Goal: Task Accomplishment & Management: Manage account settings

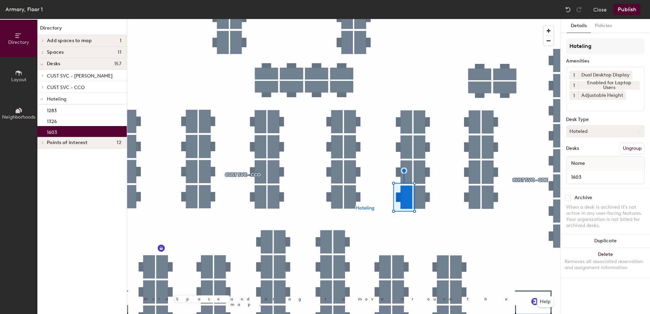
click at [621, 132] on button "Hoteled" at bounding box center [605, 131] width 79 height 12
click at [601, 151] on div "Assigned" at bounding box center [600, 152] width 68 height 10
click at [629, 148] on button "Ungroup" at bounding box center [632, 149] width 25 height 12
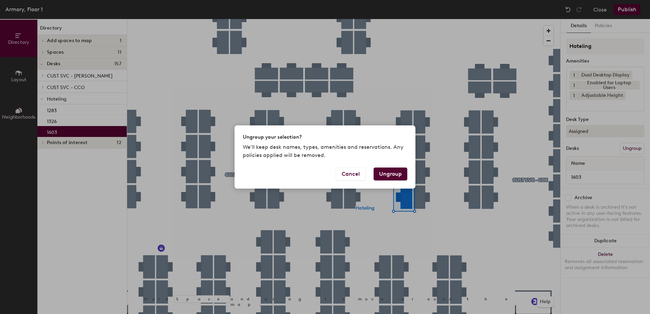
click at [393, 171] on button "Ungroup" at bounding box center [391, 174] width 34 height 13
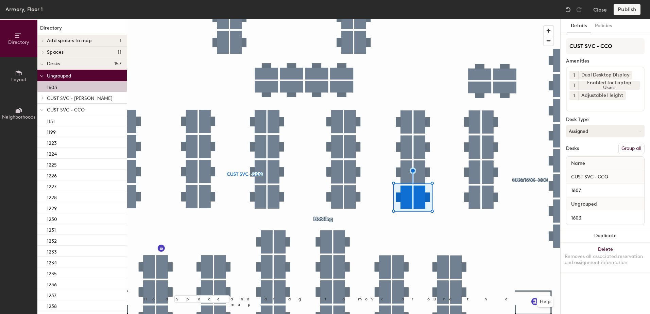
drag, startPoint x: 628, startPoint y: 148, endPoint x: 624, endPoint y: 140, distance: 8.4
click at [627, 144] on button "Group all" at bounding box center [631, 149] width 26 height 12
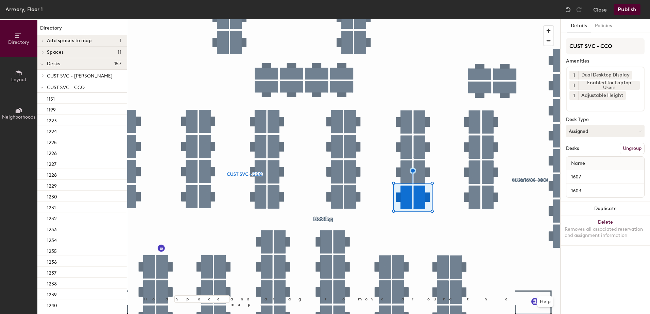
click at [622, 10] on button "Publish" at bounding box center [627, 9] width 27 height 11
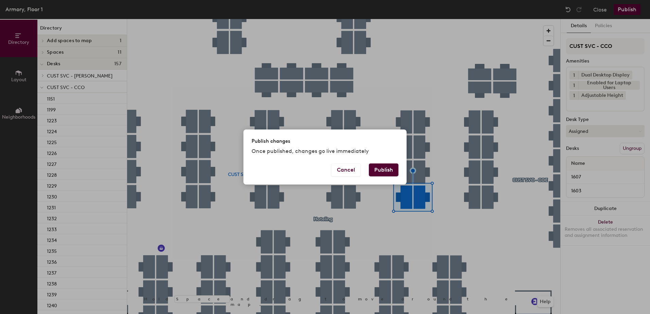
click at [396, 169] on button "Publish" at bounding box center [384, 169] width 30 height 13
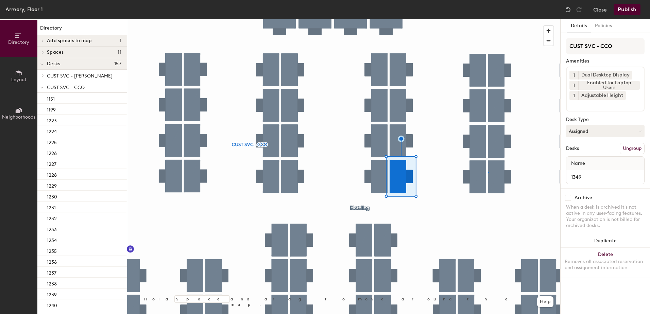
click at [489, 19] on div at bounding box center [343, 19] width 433 height 0
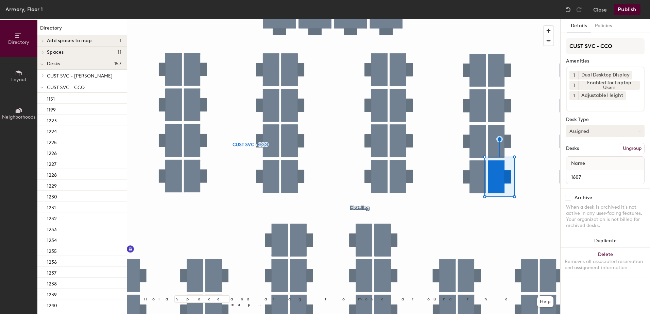
click at [583, 130] on button "Assigned" at bounding box center [605, 131] width 79 height 12
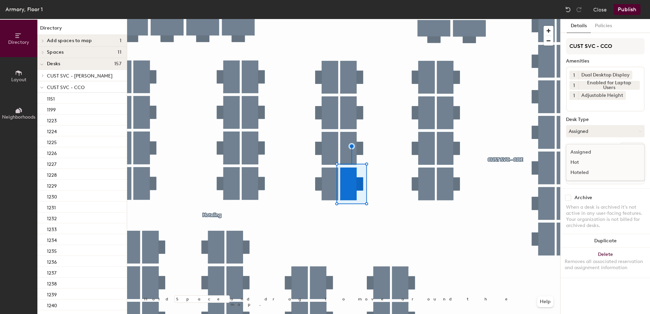
click at [575, 171] on div "Hoteled" at bounding box center [600, 173] width 68 height 10
click at [634, 151] on button "Ungroup" at bounding box center [632, 149] width 25 height 12
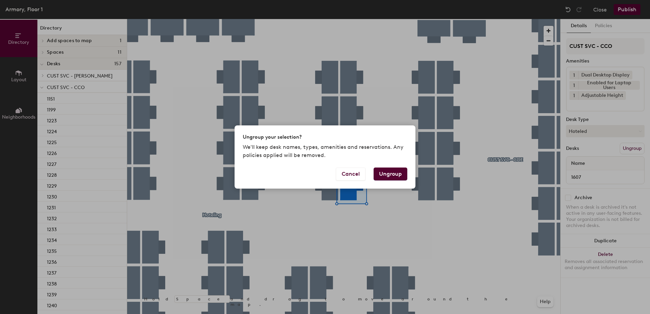
click at [393, 174] on button "Ungroup" at bounding box center [391, 174] width 34 height 13
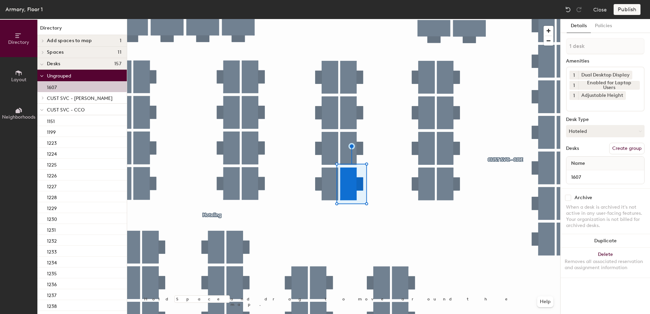
click at [42, 109] on icon at bounding box center [41, 110] width 3 height 3
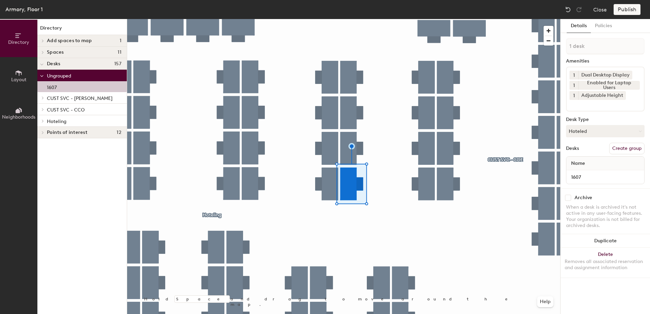
click at [42, 122] on icon at bounding box center [42, 120] width 3 height 3
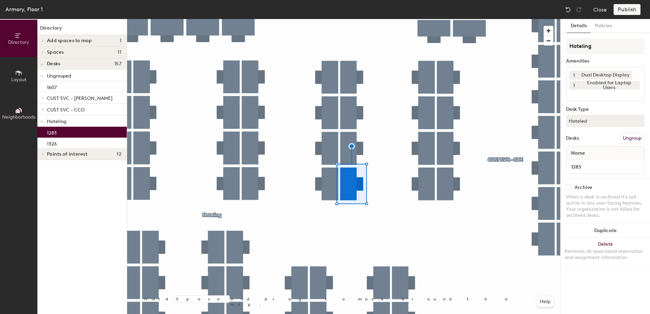
click at [54, 136] on p "1283" at bounding box center [52, 132] width 10 height 8
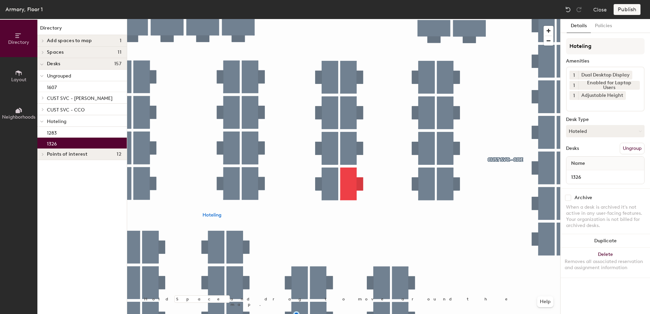
click at [55, 141] on p "1326" at bounding box center [52, 143] width 10 height 8
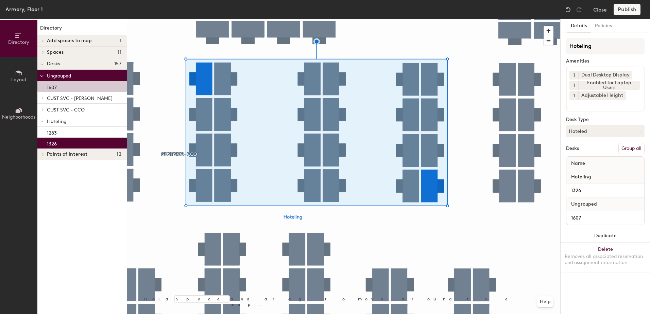
click at [629, 149] on button "Group all" at bounding box center [631, 149] width 26 height 12
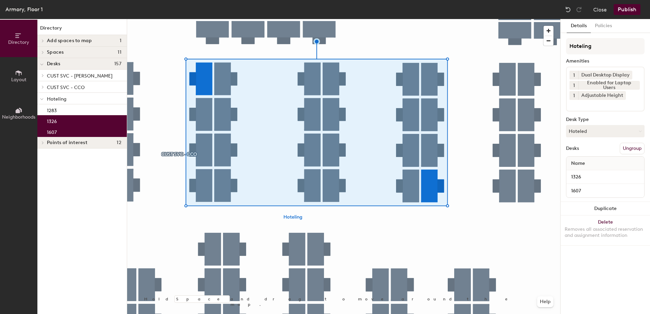
click at [628, 12] on button "Publish" at bounding box center [627, 9] width 27 height 11
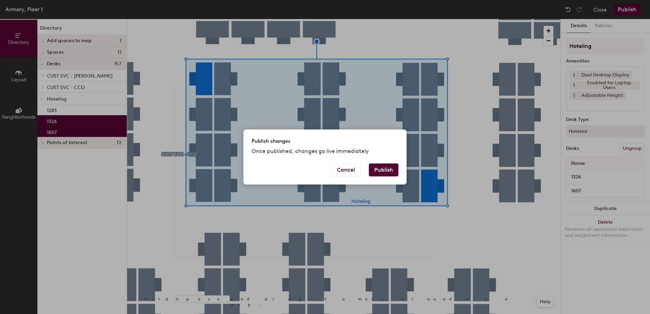
click at [379, 171] on button "Publish" at bounding box center [384, 169] width 30 height 13
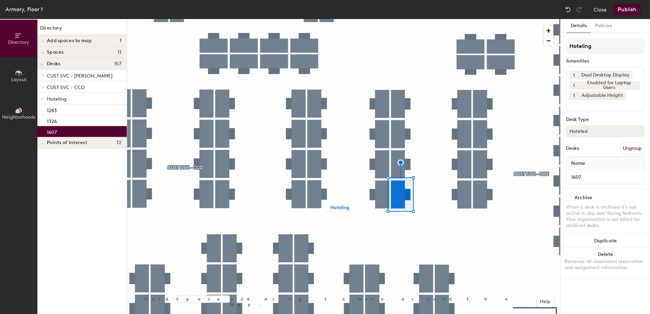
click at [594, 137] on button "Hoteled" at bounding box center [605, 131] width 79 height 12
click at [586, 152] on div "Assigned" at bounding box center [600, 152] width 68 height 10
click at [624, 147] on button "Ungroup" at bounding box center [632, 149] width 25 height 12
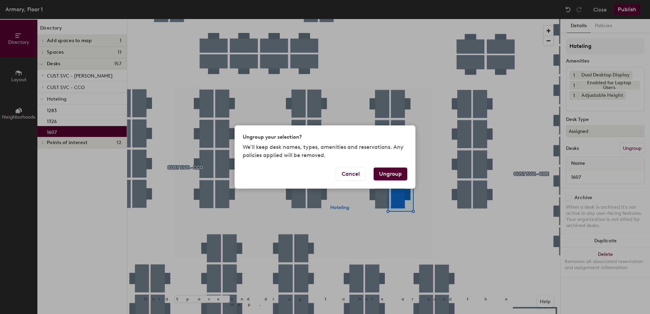
click at [388, 174] on button "Ungroup" at bounding box center [391, 174] width 34 height 13
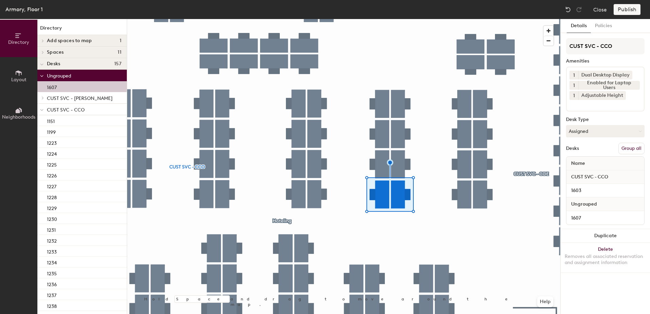
click at [628, 146] on button "Group all" at bounding box center [631, 149] width 26 height 12
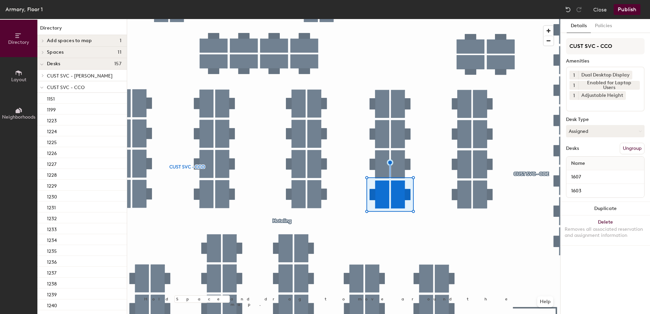
click at [624, 13] on button "Publish" at bounding box center [627, 9] width 27 height 11
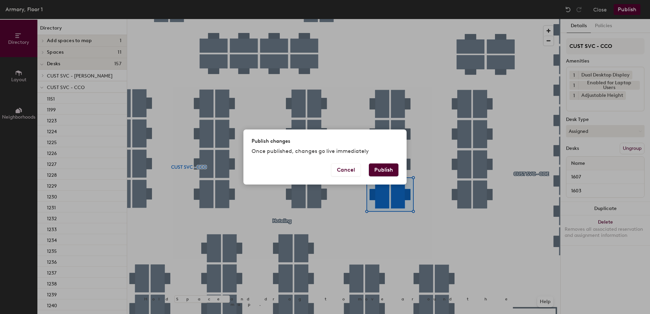
click at [386, 172] on button "Publish" at bounding box center [384, 169] width 30 height 13
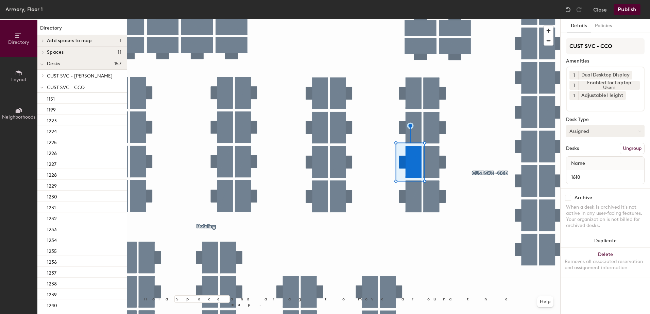
click at [606, 131] on button "Assigned" at bounding box center [605, 131] width 79 height 12
click at [581, 174] on div "Hoteled" at bounding box center [600, 173] width 68 height 10
click at [629, 148] on button "Ungroup" at bounding box center [632, 149] width 25 height 12
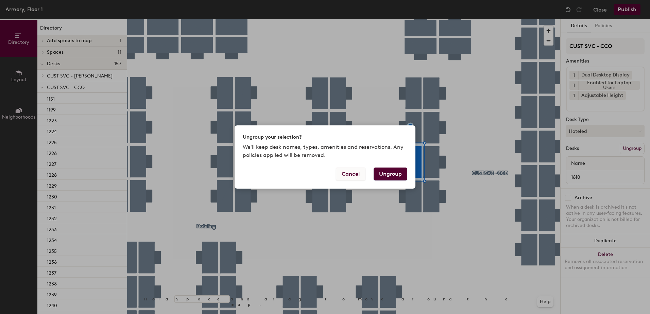
click at [346, 175] on button "Cancel" at bounding box center [351, 174] width 30 height 13
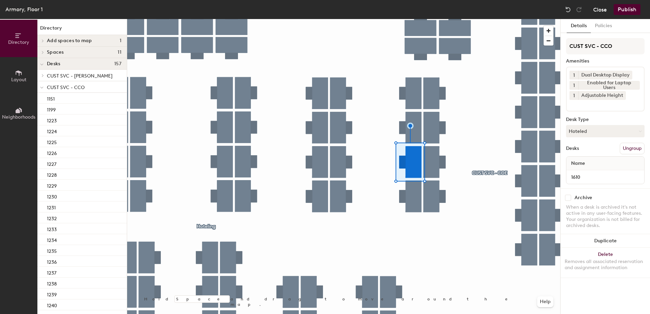
click at [600, 12] on button "Close" at bounding box center [600, 9] width 14 height 11
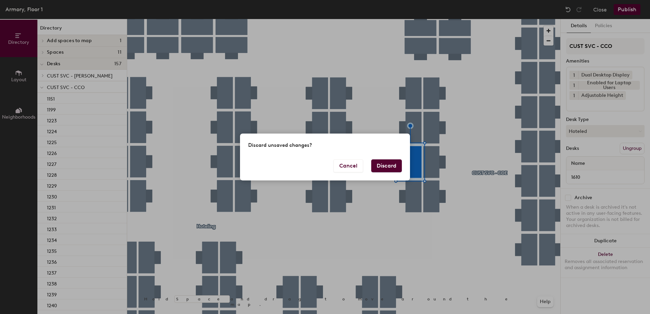
click at [391, 168] on button "Discard" at bounding box center [386, 165] width 31 height 13
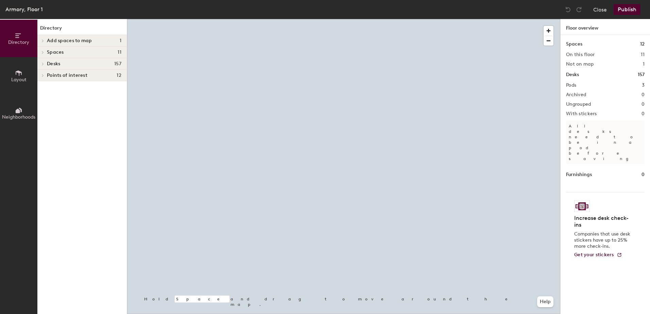
click at [390, 19] on div at bounding box center [343, 19] width 433 height 0
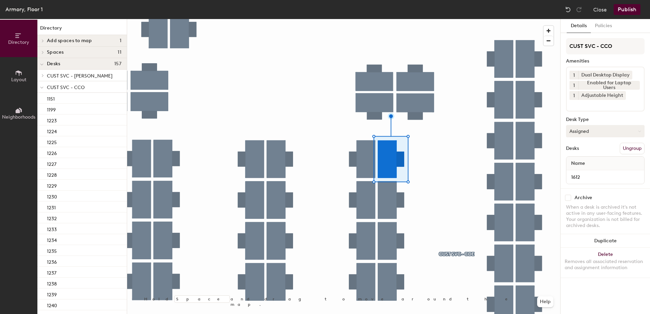
click at [588, 133] on button "Assigned" at bounding box center [605, 131] width 79 height 12
click at [580, 174] on div "Hoteled" at bounding box center [600, 173] width 68 height 10
click at [626, 150] on button "Ungroup" at bounding box center [632, 149] width 25 height 12
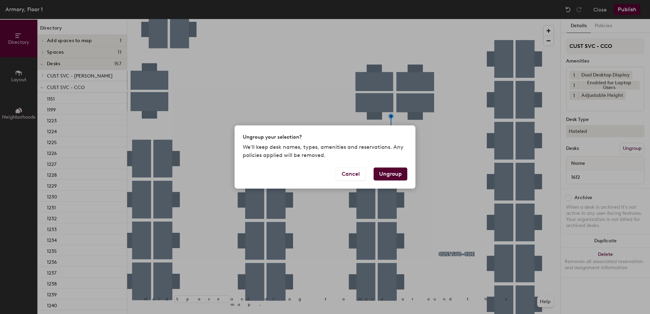
click at [384, 173] on button "Ungroup" at bounding box center [391, 174] width 34 height 13
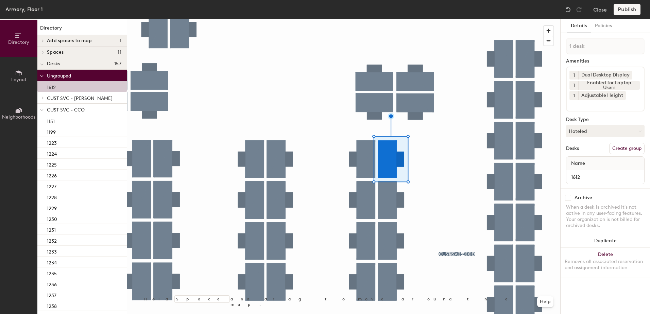
click at [41, 109] on icon at bounding box center [41, 110] width 3 height 3
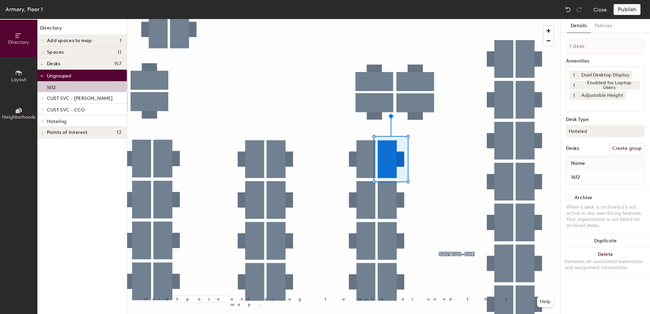
click at [41, 122] on icon at bounding box center [42, 120] width 3 height 3
click at [50, 131] on p "1283" at bounding box center [52, 132] width 10 height 8
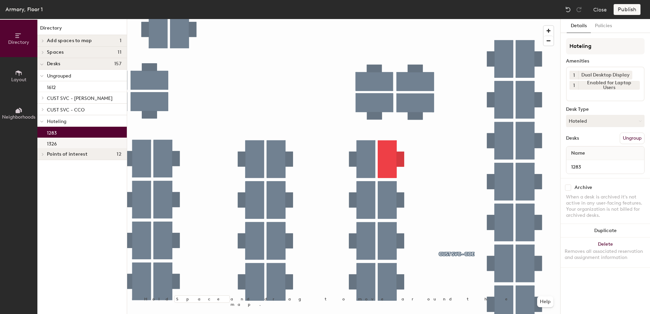
click at [61, 145] on div "1326" at bounding box center [81, 143] width 89 height 11
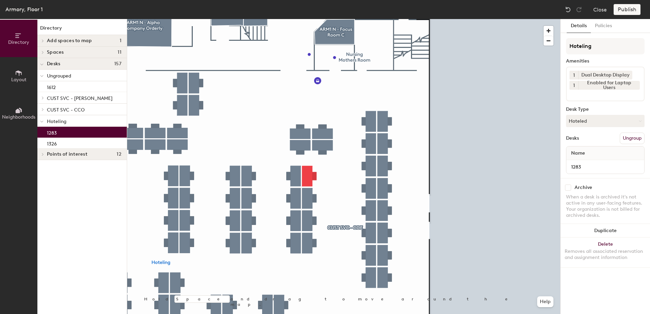
click at [66, 133] on div "1283" at bounding box center [81, 132] width 89 height 11
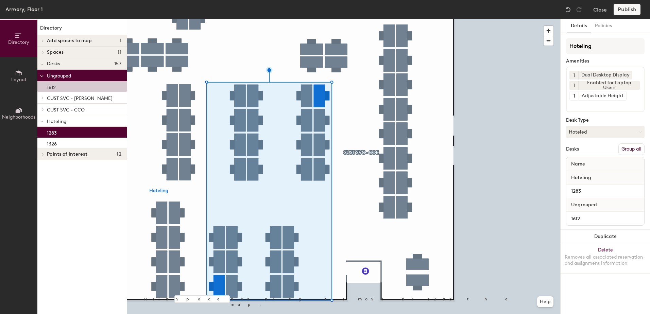
click at [629, 150] on button "Group all" at bounding box center [631, 149] width 26 height 12
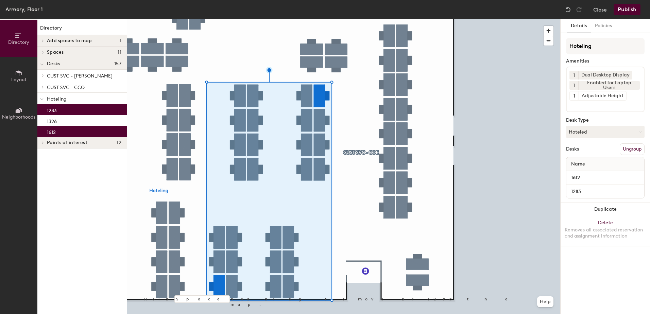
click at [631, 11] on button "Publish" at bounding box center [627, 9] width 27 height 11
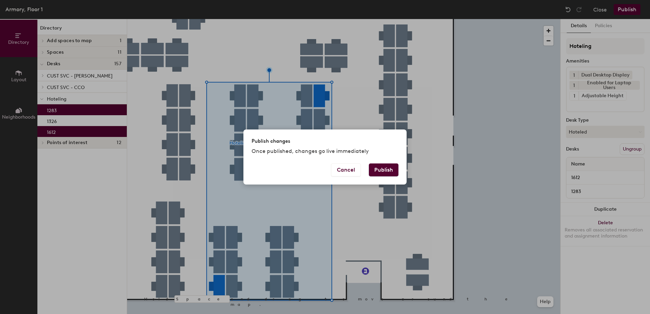
click at [384, 158] on div "Publish changes Once published, changes go live immediately Cancel Publish" at bounding box center [324, 157] width 163 height 55
click at [377, 168] on button "Publish" at bounding box center [384, 169] width 30 height 13
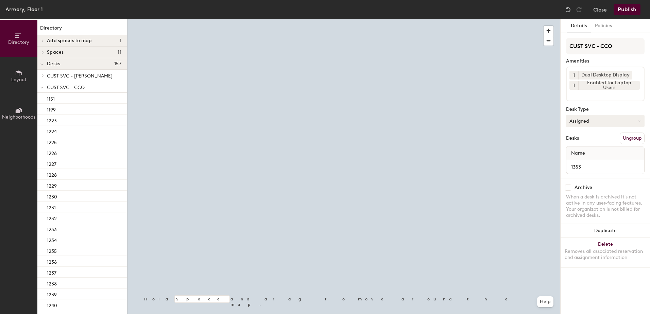
click at [579, 121] on button "Assigned" at bounding box center [605, 121] width 79 height 12
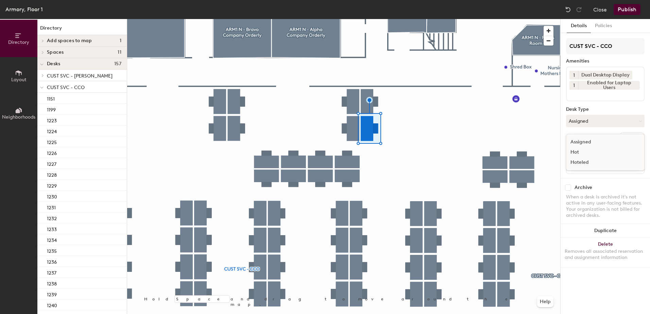
click at [585, 161] on div "Hoteled" at bounding box center [600, 162] width 68 height 10
click at [627, 141] on button "Ungroup" at bounding box center [632, 139] width 25 height 12
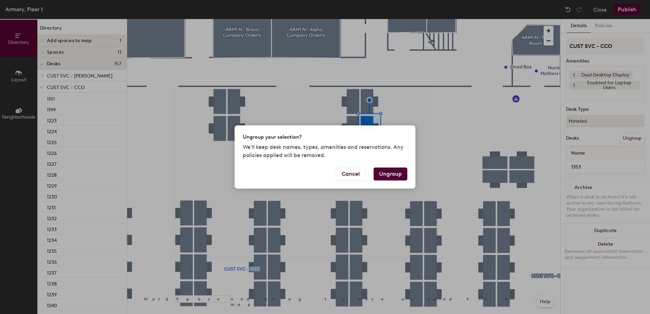
click at [397, 174] on button "Ungroup" at bounding box center [391, 174] width 34 height 13
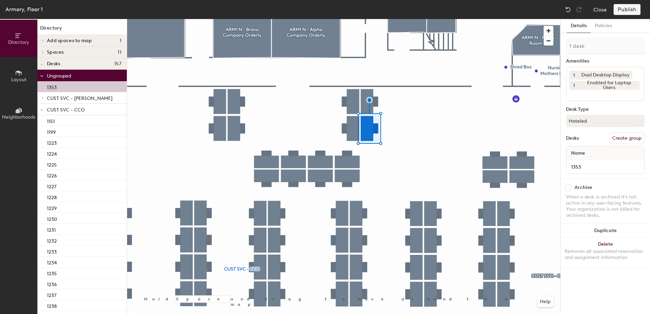
click at [40, 109] on icon at bounding box center [41, 110] width 3 height 3
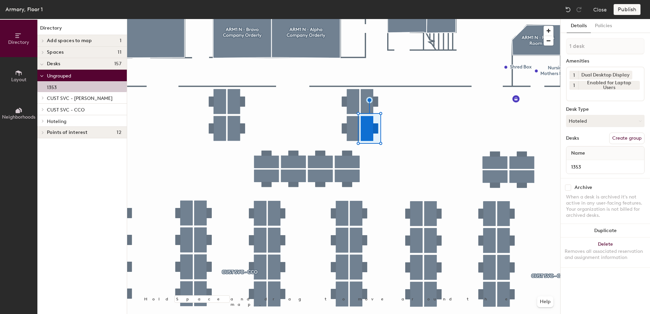
click at [41, 120] on span at bounding box center [42, 120] width 6 height 3
click at [59, 143] on div "1326" at bounding box center [81, 143] width 89 height 11
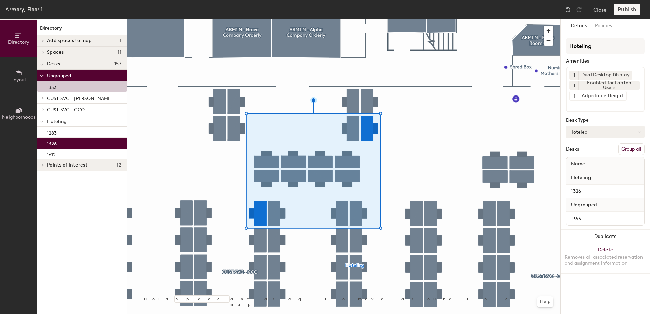
click at [629, 149] on button "Group all" at bounding box center [631, 149] width 26 height 12
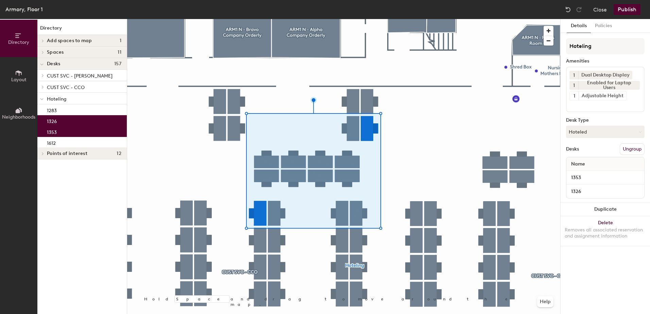
click at [623, 12] on button "Publish" at bounding box center [627, 9] width 27 height 11
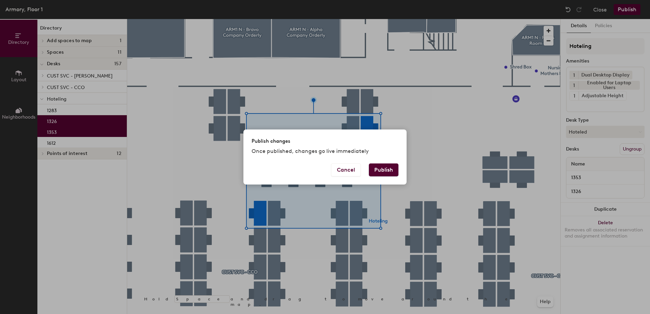
click at [376, 167] on button "Publish" at bounding box center [384, 169] width 30 height 13
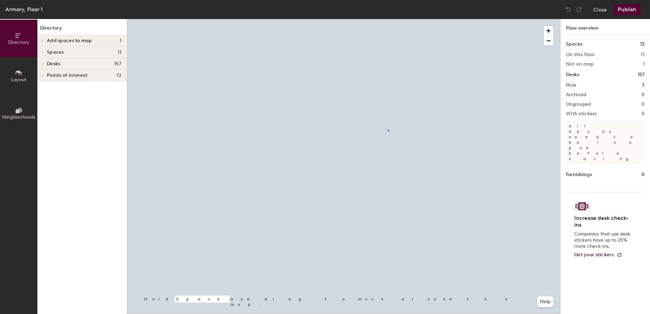
click at [388, 19] on div at bounding box center [343, 19] width 433 height 0
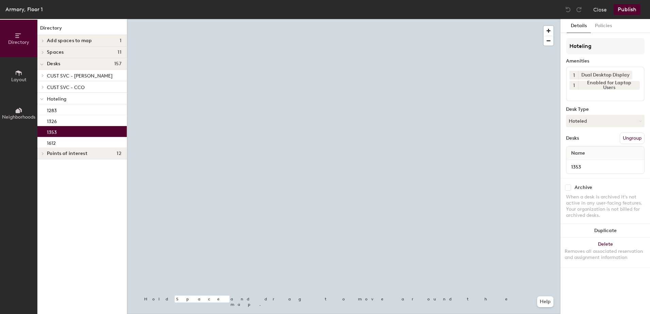
drag, startPoint x: 610, startPoint y: 118, endPoint x: 607, endPoint y: 133, distance: 15.4
click at [610, 119] on button "Hoteled" at bounding box center [605, 121] width 79 height 12
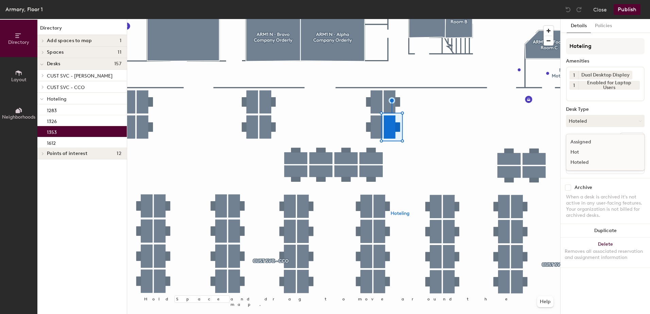
click at [599, 150] on div "Hot" at bounding box center [600, 152] width 68 height 10
click at [609, 127] on button "Hot" at bounding box center [605, 121] width 79 height 12
drag, startPoint x: 605, startPoint y: 141, endPoint x: 611, endPoint y: 139, distance: 6.7
click at [605, 141] on div "Assigned" at bounding box center [600, 142] width 68 height 10
click at [638, 136] on button "Ungroup" at bounding box center [632, 139] width 25 height 12
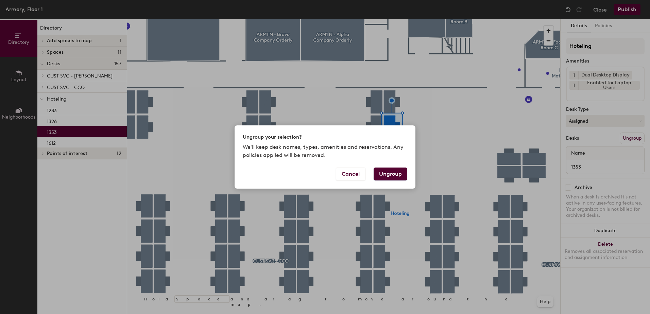
click at [382, 175] on button "Ungroup" at bounding box center [391, 174] width 34 height 13
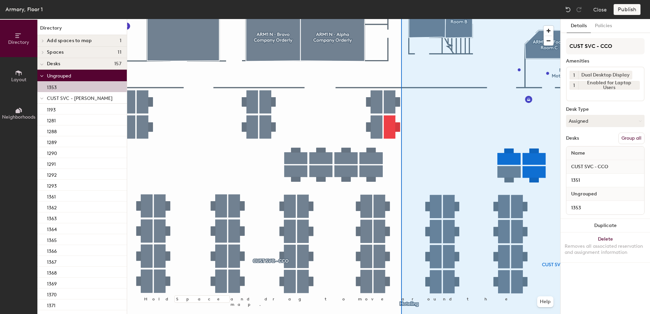
click at [635, 140] on button "Group all" at bounding box center [631, 139] width 26 height 12
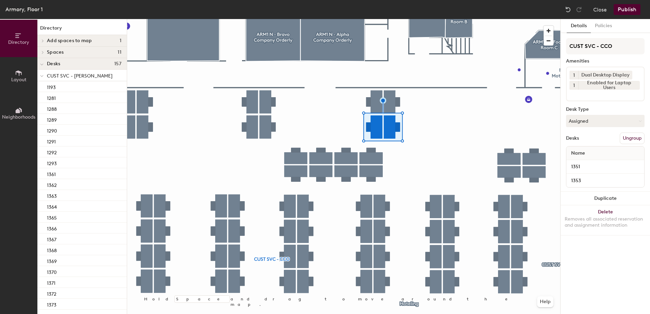
click at [630, 8] on button "Publish" at bounding box center [627, 9] width 27 height 11
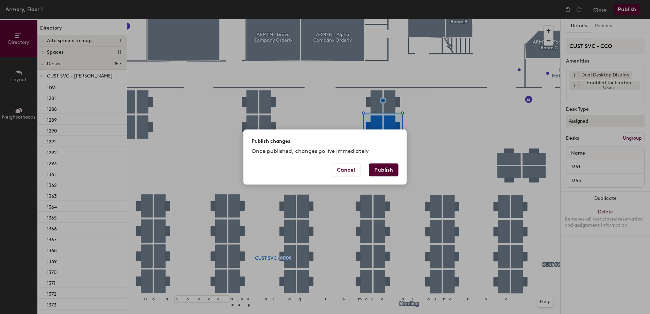
click at [397, 164] on div "Publish changes Once published, changes go live immediately Cancel Publish" at bounding box center [324, 157] width 163 height 55
drag, startPoint x: 397, startPoint y: 166, endPoint x: 393, endPoint y: 169, distance: 5.4
click at [393, 169] on button "Publish" at bounding box center [384, 169] width 30 height 13
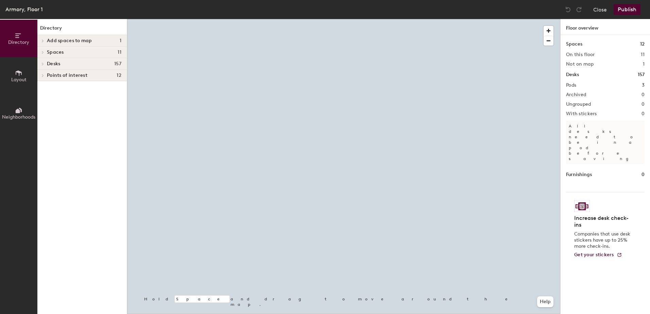
click at [460, 19] on div at bounding box center [343, 19] width 433 height 0
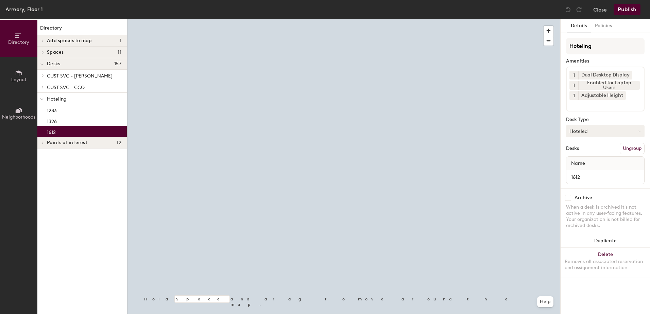
click at [586, 132] on button "Hoteled" at bounding box center [605, 131] width 79 height 12
click at [586, 151] on div "Assigned" at bounding box center [600, 152] width 68 height 10
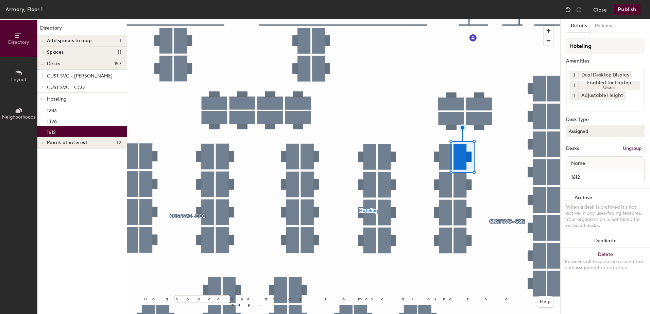
click at [630, 145] on button "Ungroup" at bounding box center [632, 149] width 25 height 12
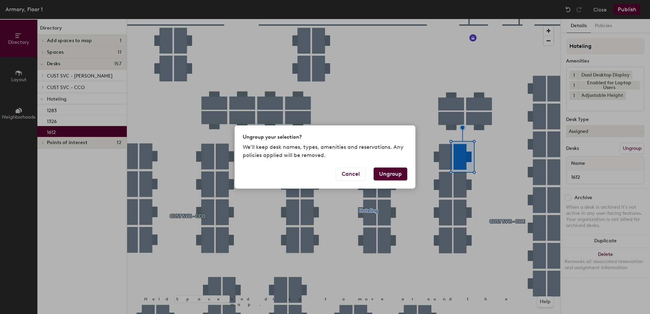
click at [398, 172] on button "Ungroup" at bounding box center [391, 174] width 34 height 13
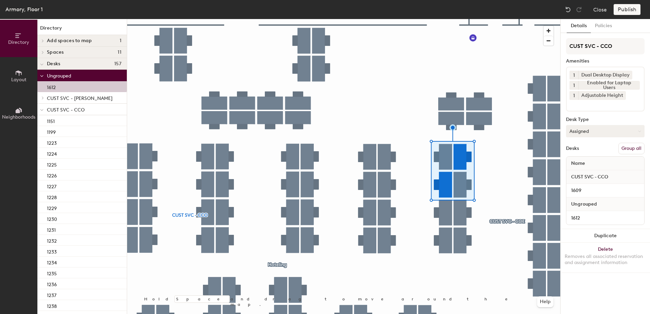
drag, startPoint x: 625, startPoint y: 150, endPoint x: 621, endPoint y: 135, distance: 14.8
click at [625, 149] on button "Group all" at bounding box center [631, 149] width 26 height 12
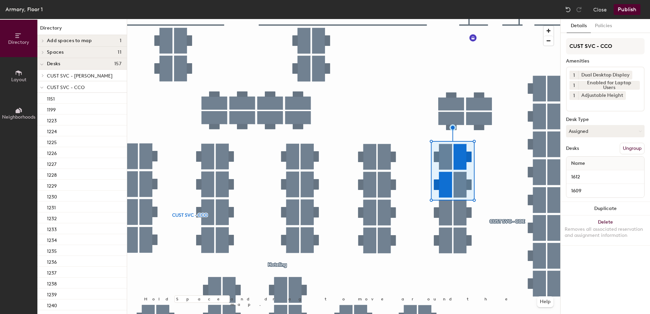
click at [624, 3] on div "Armory, Floor 1 Close Publish" at bounding box center [325, 9] width 650 height 19
drag, startPoint x: 623, startPoint y: 18, endPoint x: 585, endPoint y: 68, distance: 63.5
click at [623, 18] on div "Armory, Floor 1 Close Publish" at bounding box center [325, 9] width 650 height 19
click at [620, 9] on button "Publish" at bounding box center [627, 9] width 27 height 11
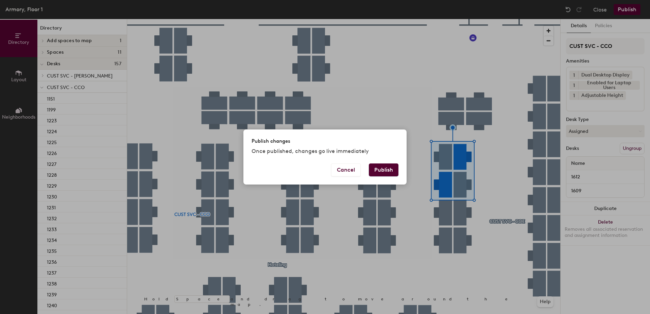
click at [395, 165] on button "Publish" at bounding box center [384, 169] width 30 height 13
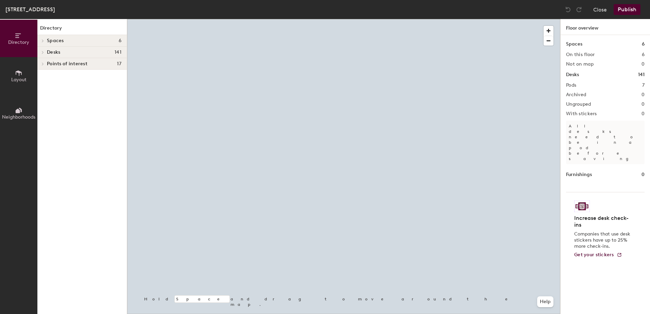
click at [394, 19] on div at bounding box center [343, 19] width 433 height 0
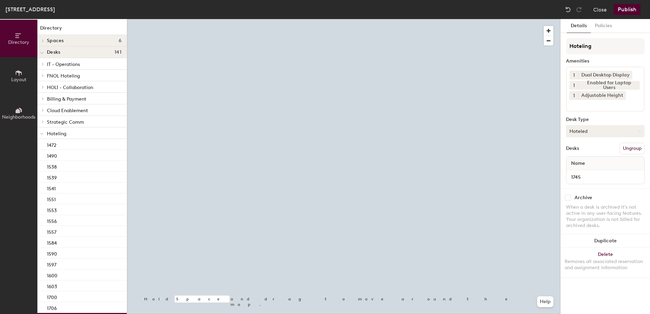
click at [585, 134] on button "Hoteled" at bounding box center [605, 131] width 79 height 12
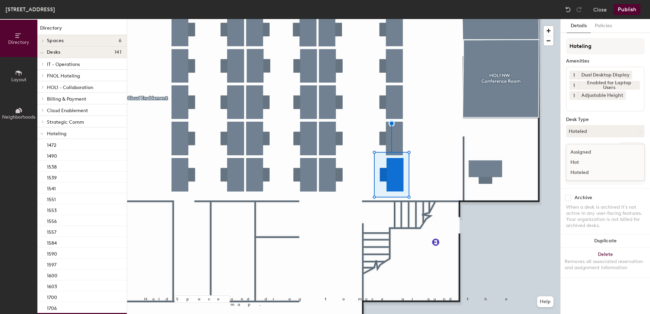
click at [592, 160] on div "Hot" at bounding box center [600, 162] width 68 height 10
click at [593, 130] on button "Hot" at bounding box center [605, 131] width 79 height 12
click at [597, 149] on div "Assigned" at bounding box center [600, 152] width 68 height 10
click at [633, 150] on button "Ungroup" at bounding box center [632, 149] width 25 height 12
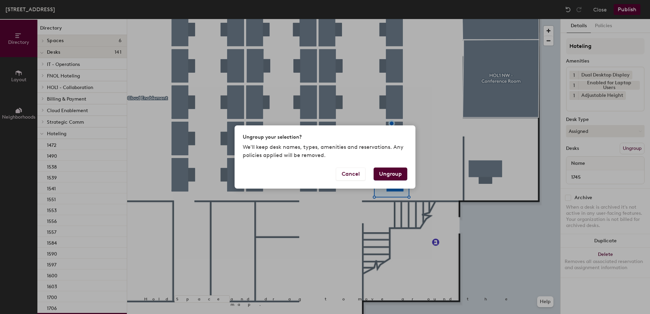
click at [393, 171] on button "Ungroup" at bounding box center [391, 174] width 34 height 13
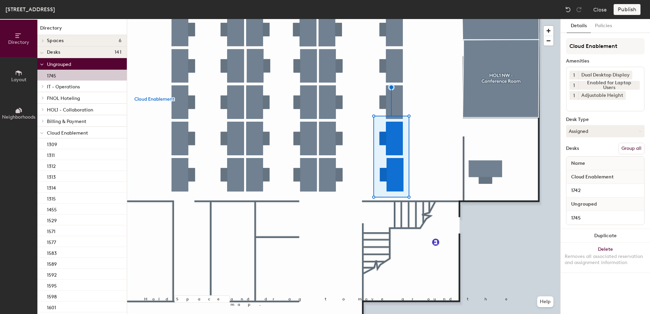
drag, startPoint x: 624, startPoint y: 146, endPoint x: 626, endPoint y: 100, distance: 45.9
click at [625, 146] on button "Group all" at bounding box center [631, 149] width 26 height 12
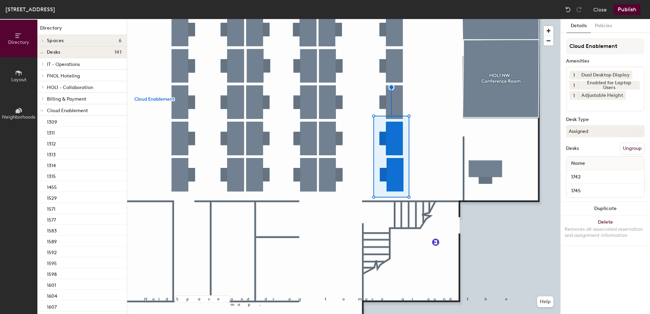
click at [621, 8] on button "Publish" at bounding box center [627, 9] width 27 height 11
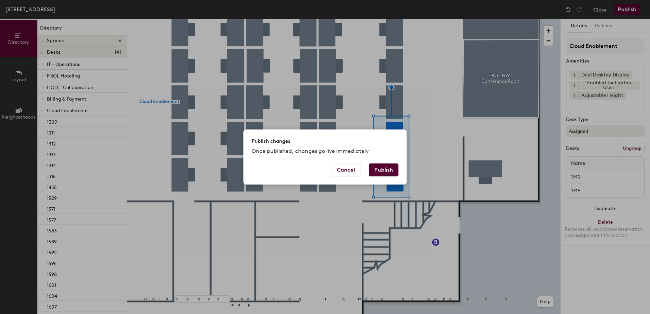
drag, startPoint x: 379, startPoint y: 161, endPoint x: 379, endPoint y: 167, distance: 6.1
click at [379, 167] on div "Publish changes Once published, changes go live immediately Cancel Publish" at bounding box center [324, 157] width 163 height 55
click at [380, 167] on button "Publish" at bounding box center [384, 169] width 30 height 13
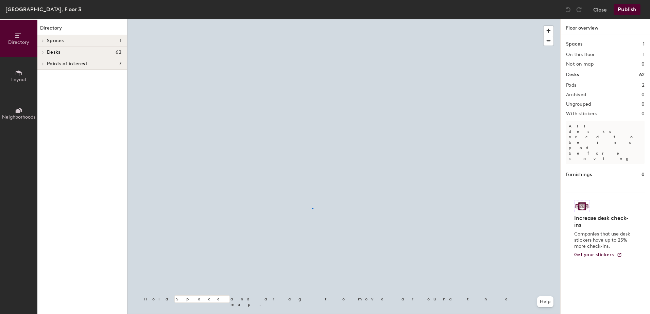
click at [312, 19] on div at bounding box center [343, 19] width 433 height 0
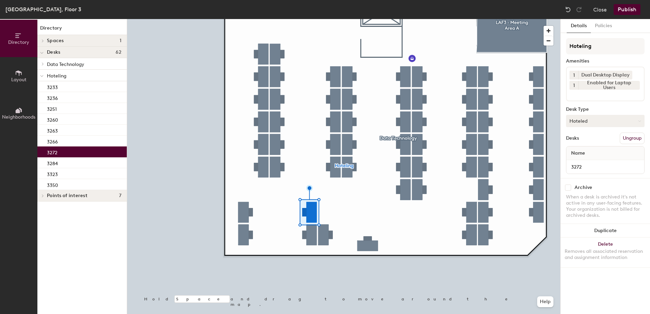
click at [597, 125] on button "Hoteled" at bounding box center [605, 121] width 79 height 12
click at [599, 139] on div "Assigned" at bounding box center [600, 142] width 68 height 10
click at [636, 139] on button "Ungroup" at bounding box center [632, 139] width 25 height 12
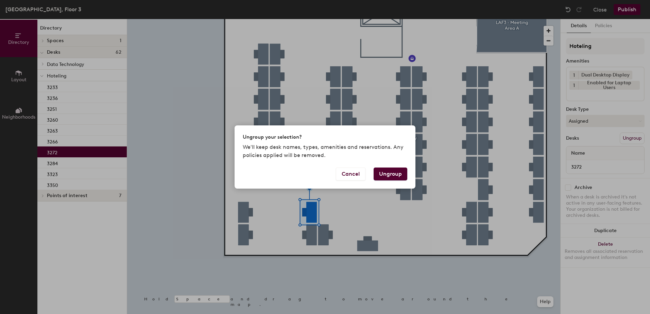
click at [389, 173] on button "Ungroup" at bounding box center [391, 174] width 34 height 13
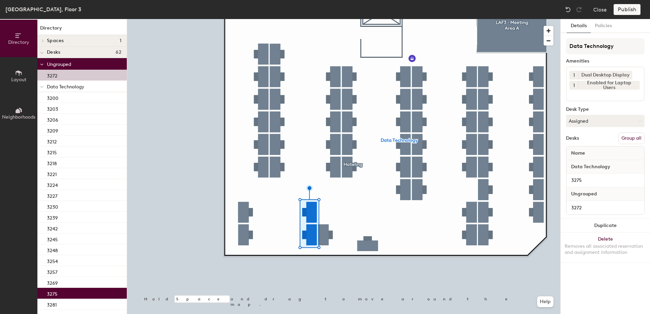
click at [633, 140] on button "Group all" at bounding box center [631, 139] width 26 height 12
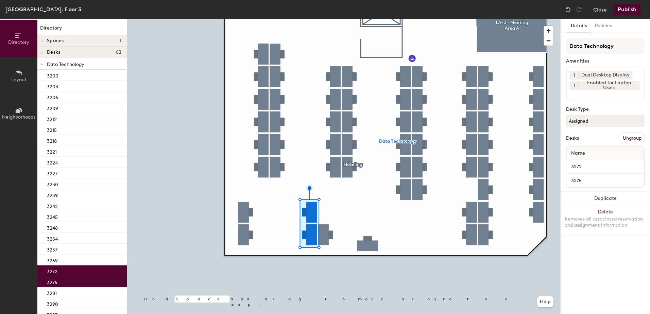
click at [626, 14] on div "[GEOGRAPHIC_DATA], Floor 3 Close Publish" at bounding box center [325, 9] width 650 height 19
click at [625, 10] on button "Publish" at bounding box center [627, 9] width 27 height 11
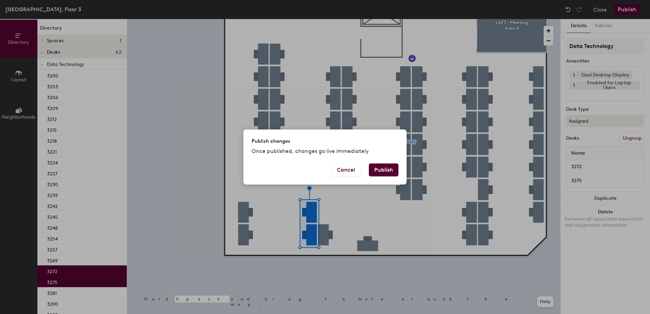
click at [383, 163] on button "Publish" at bounding box center [384, 169] width 30 height 13
